Goal: Information Seeking & Learning: Check status

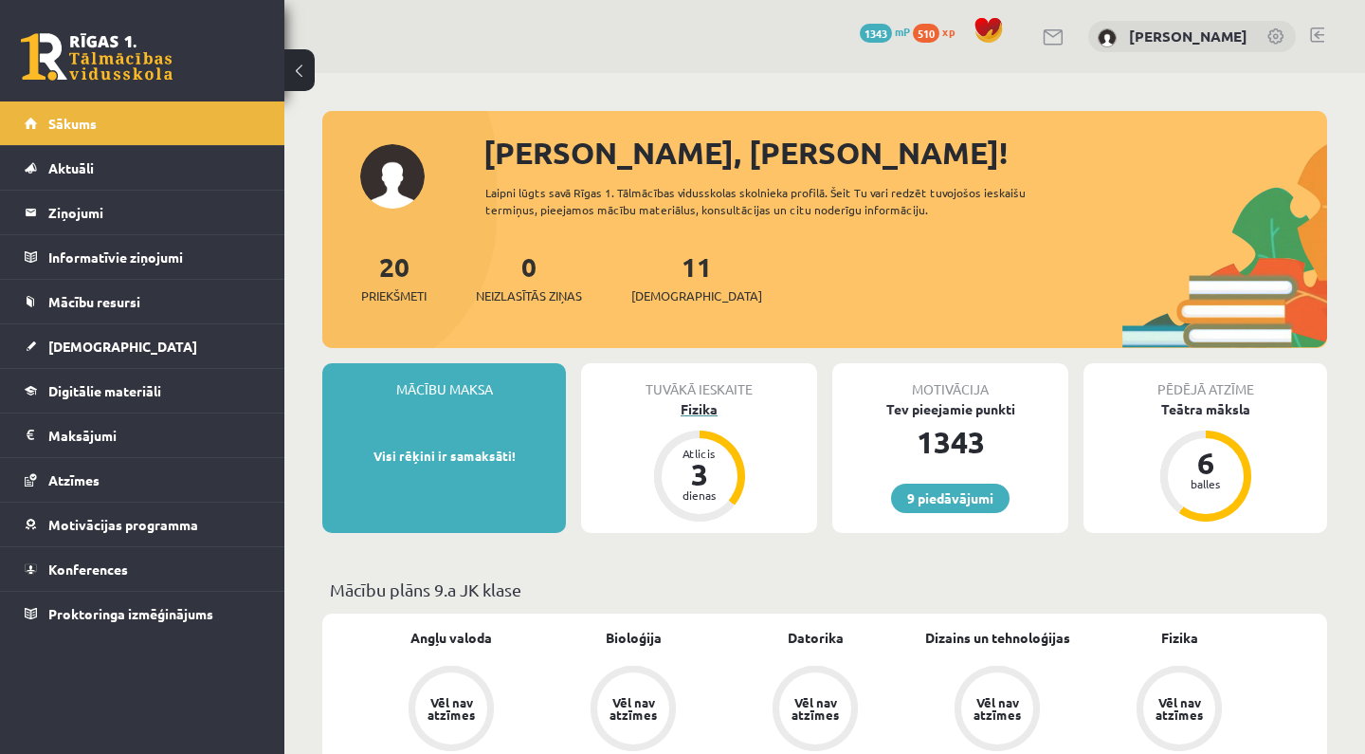
click at [713, 408] on div "Fizika" at bounding box center [699, 409] width 236 height 20
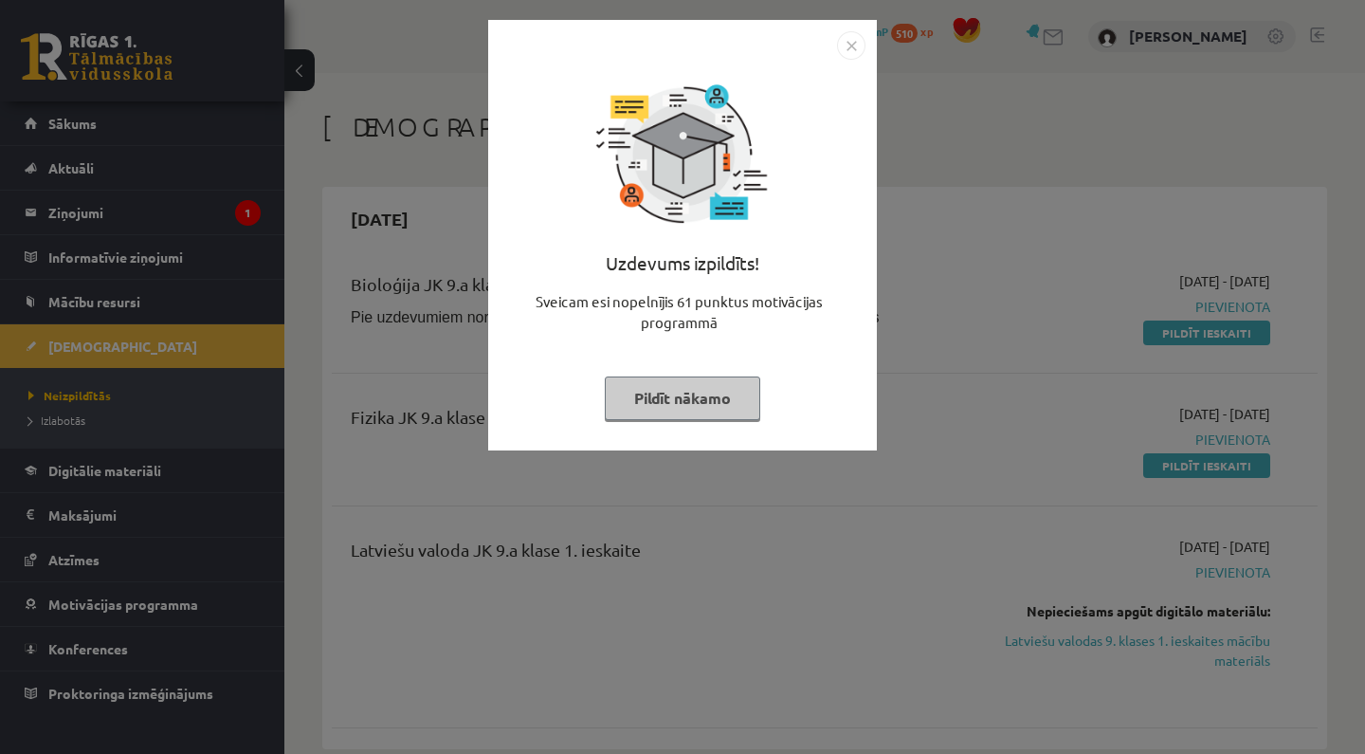
click at [208, 189] on div "Uzdevums izpildīts! Sveicam esi nopelnījis 61 punktus motivācijas programmā Pil…" at bounding box center [682, 377] width 1365 height 754
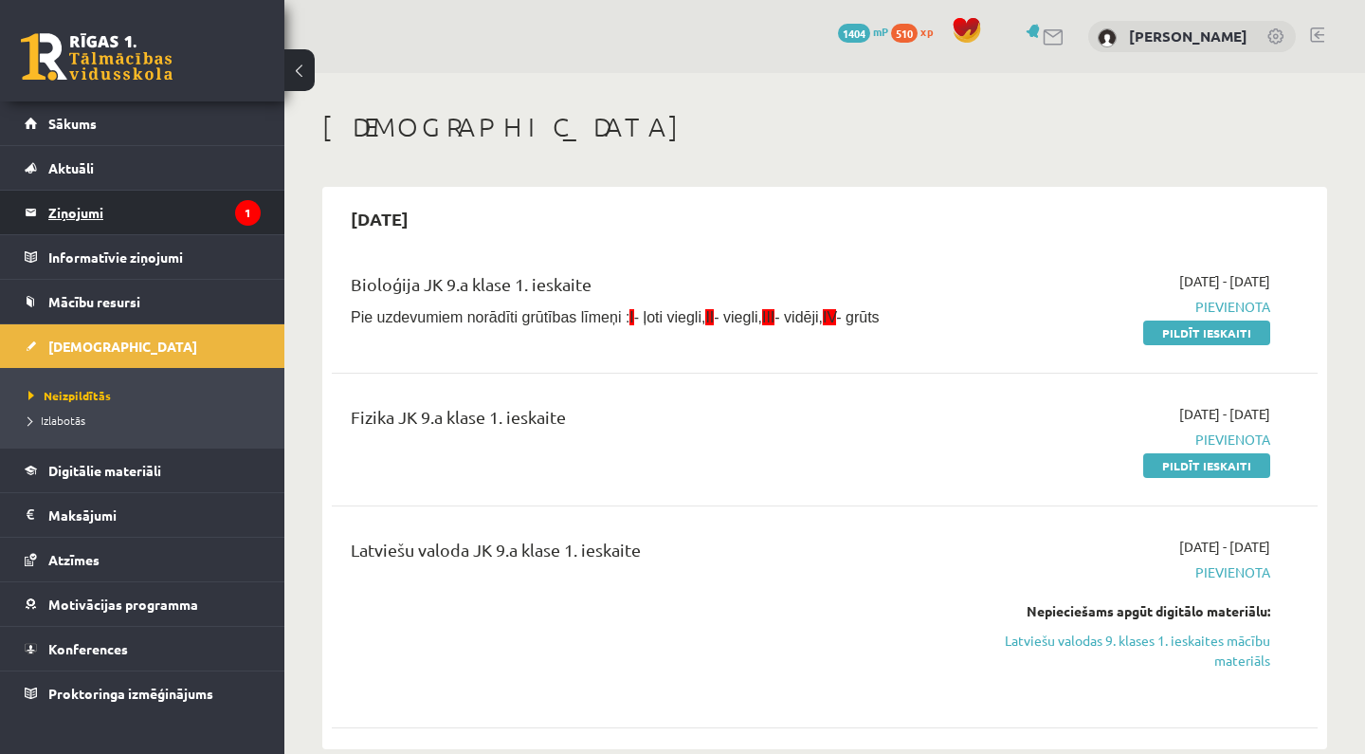
click at [220, 220] on legend "Ziņojumi 1" at bounding box center [154, 213] width 212 height 44
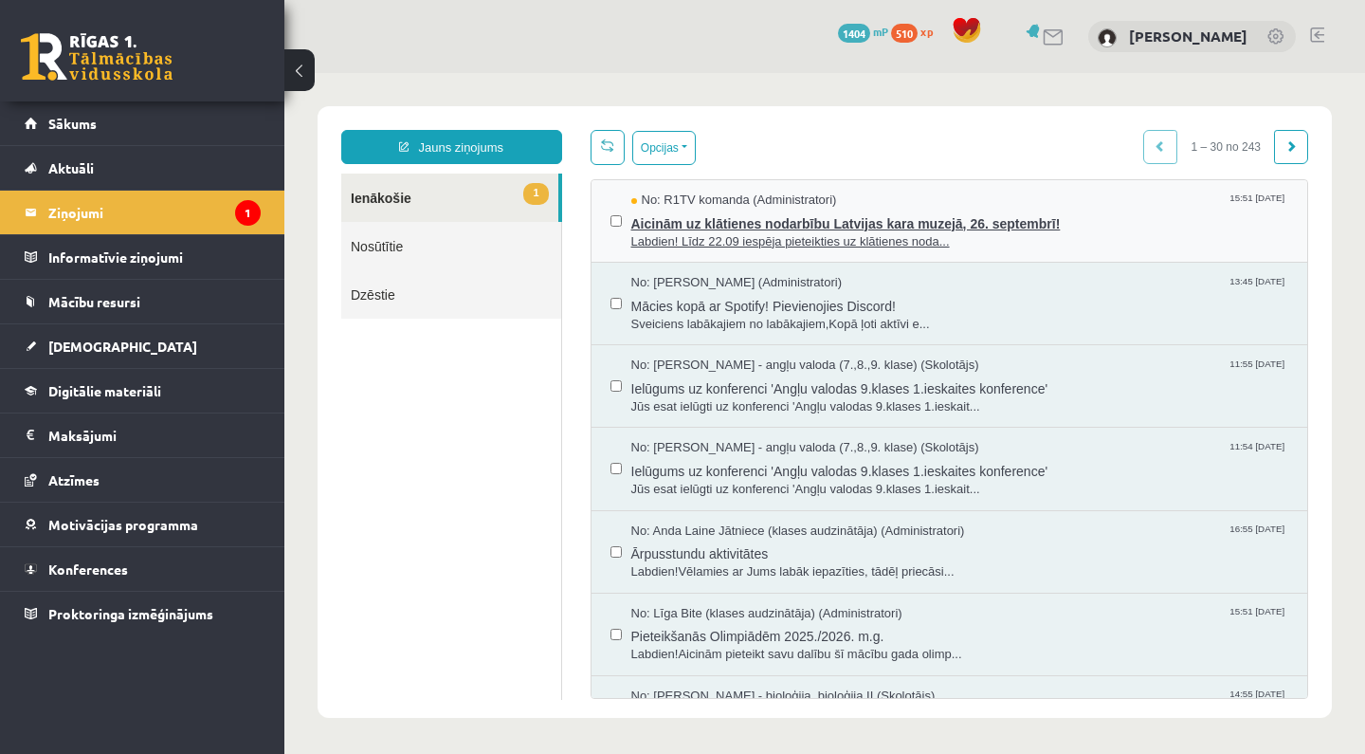
click at [731, 236] on span "Labdien! Līdz 22.09 iespēja pieteikties uz klātienes noda..." at bounding box center [960, 242] width 658 height 18
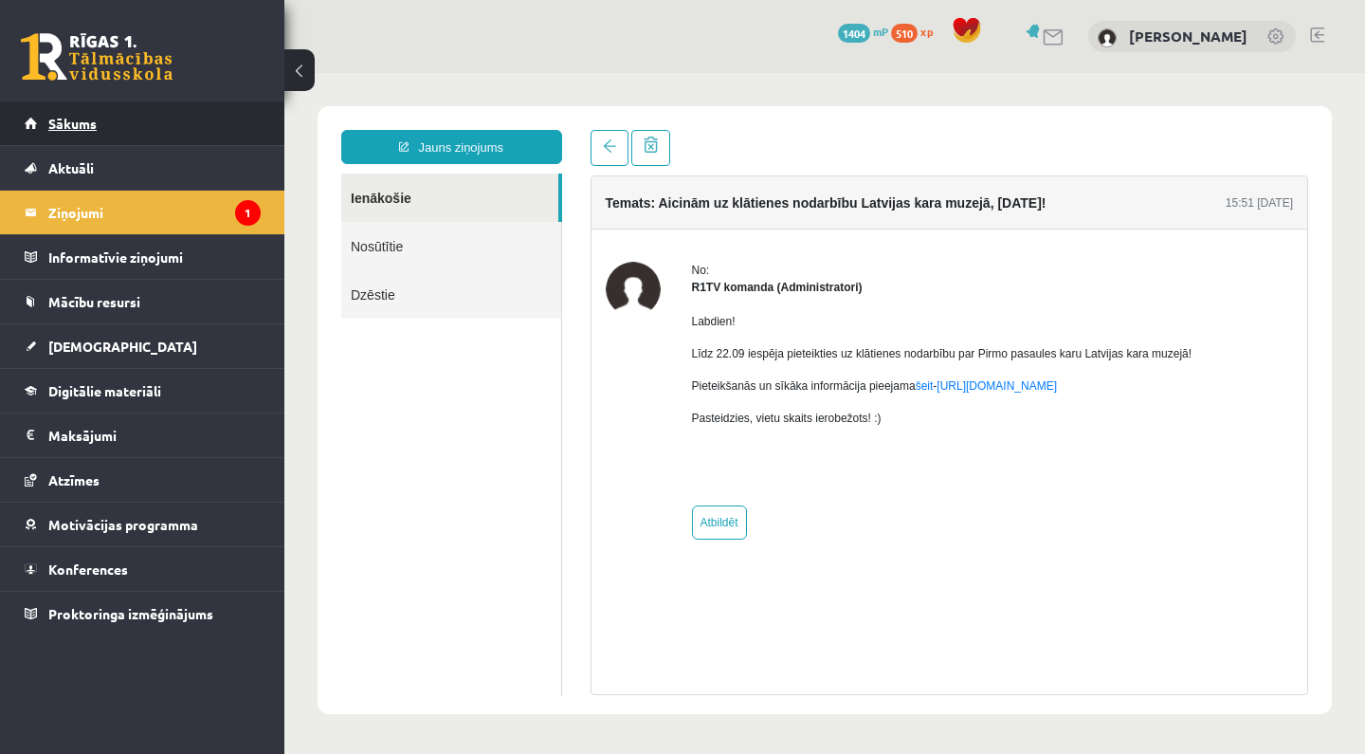
click at [246, 135] on link "Sākums" at bounding box center [143, 123] width 236 height 44
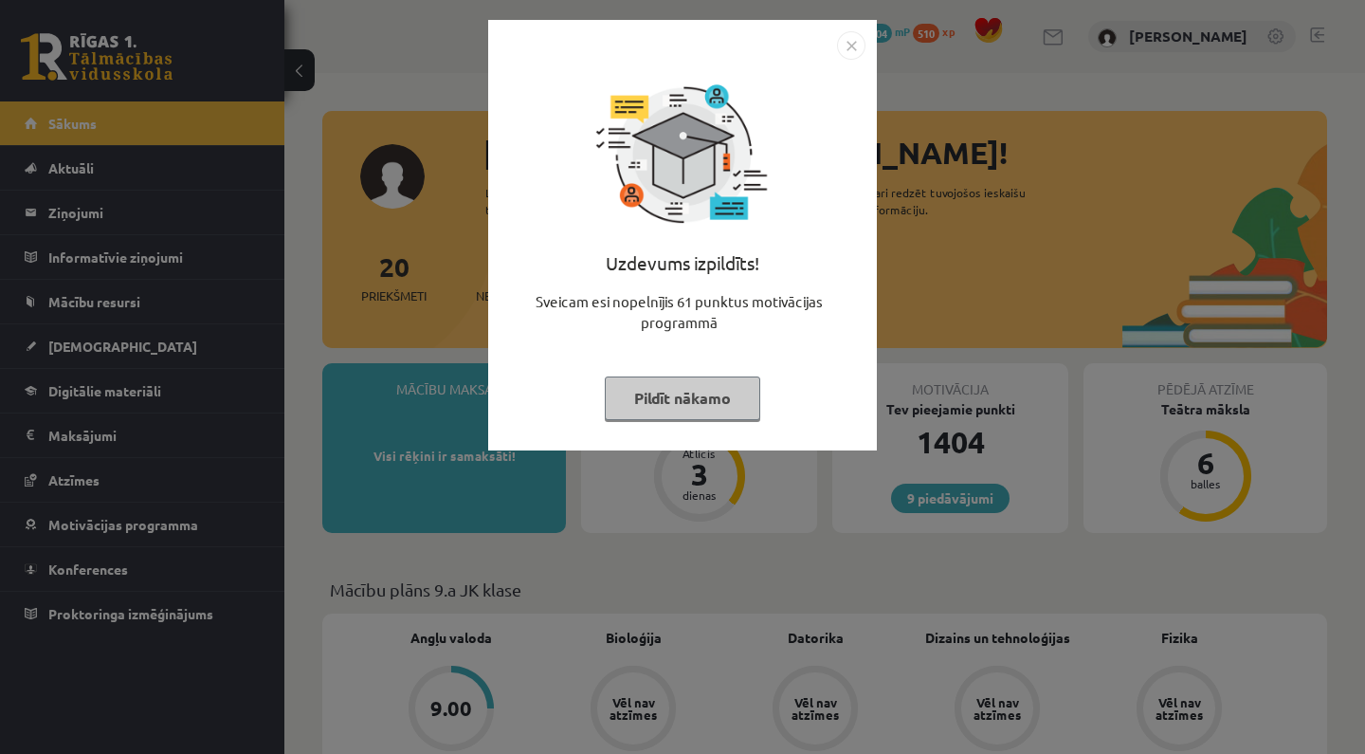
click at [727, 405] on button "Pildīt nākamo" at bounding box center [682, 398] width 155 height 44
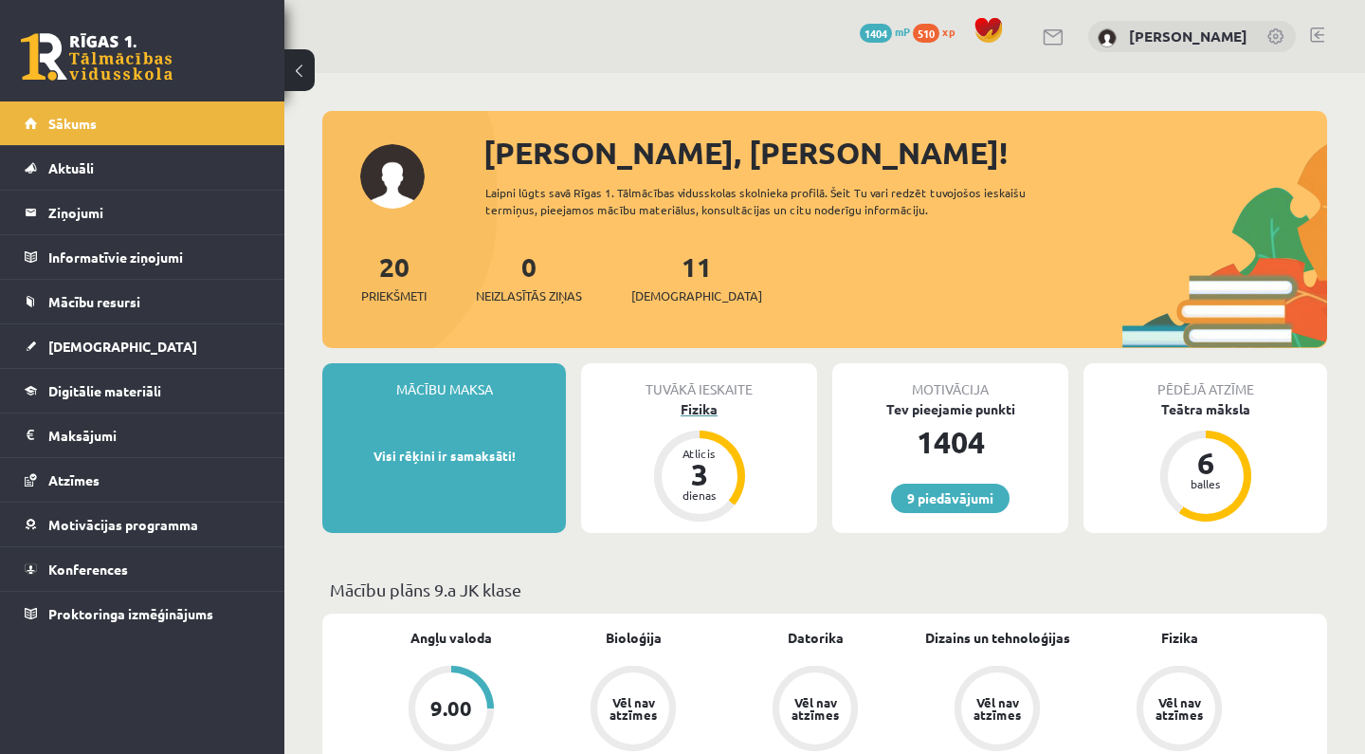
click at [716, 407] on div "Fizika" at bounding box center [699, 409] width 236 height 20
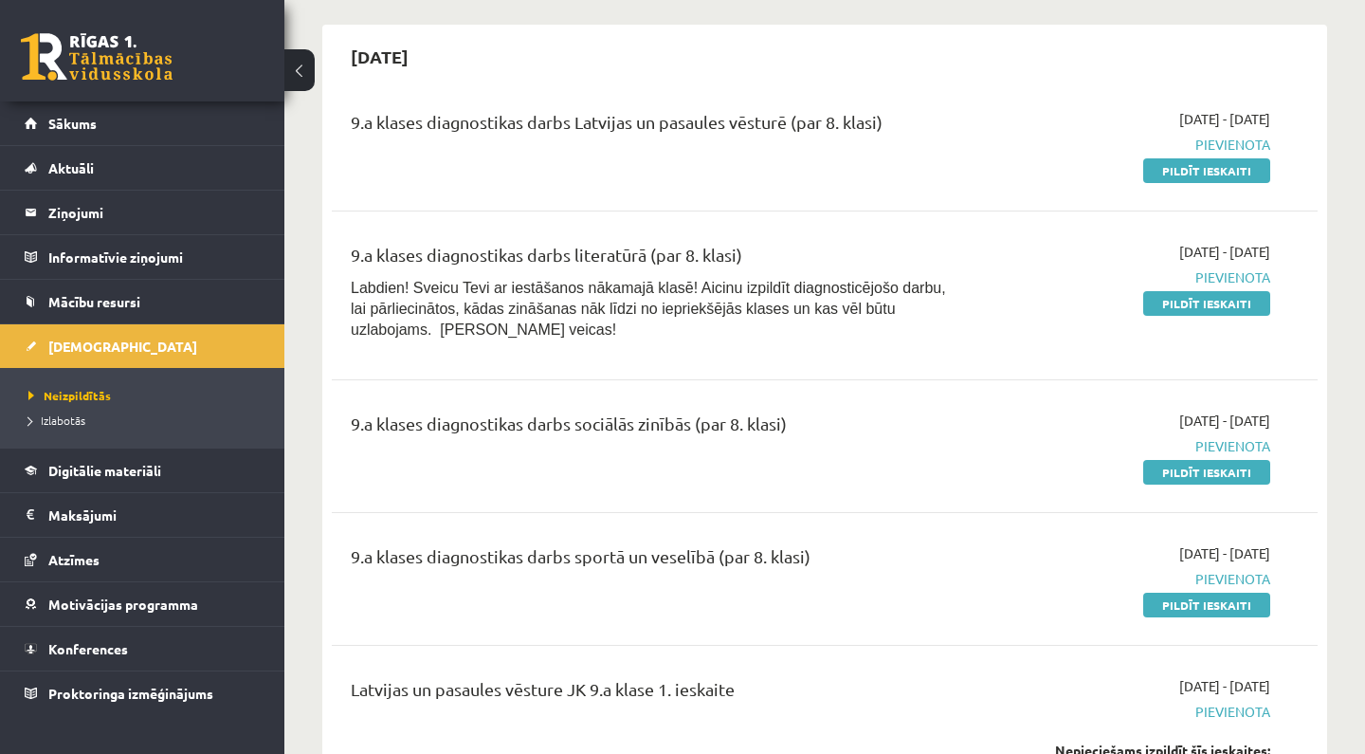
scroll to position [760, 0]
